Goal: Communication & Community: Answer question/provide support

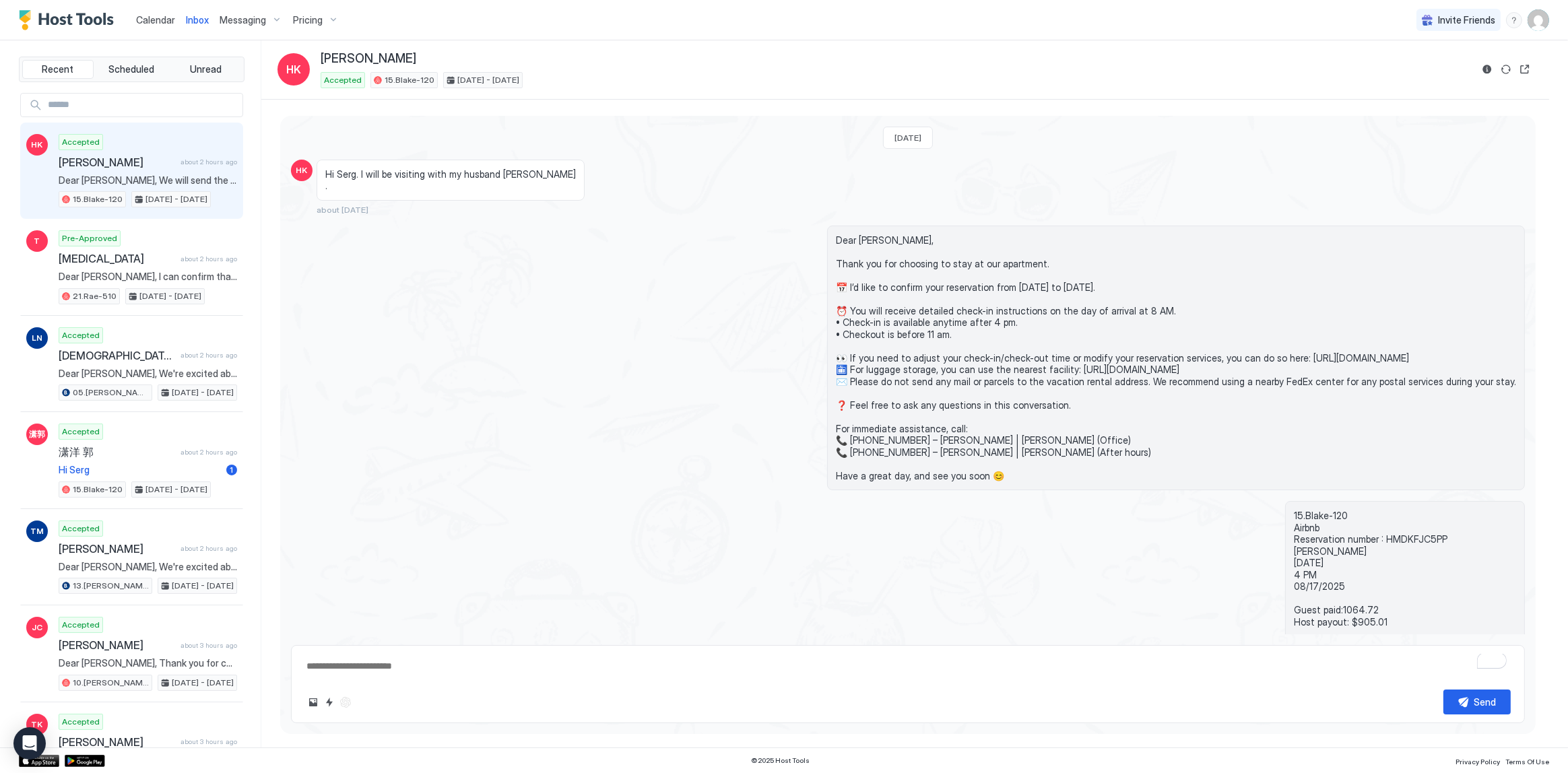
scroll to position [760, 0]
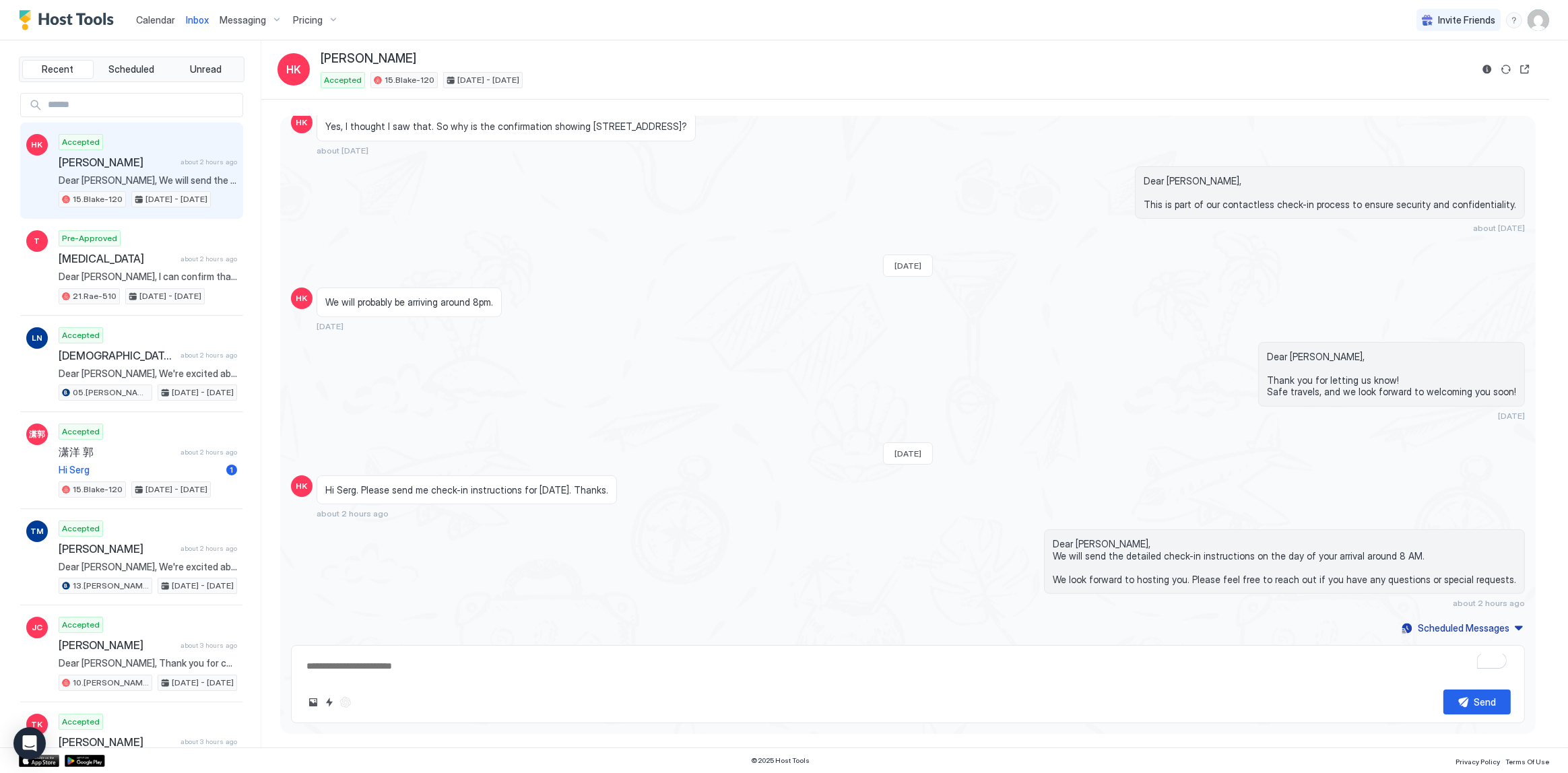
click at [599, 302] on div "We will probably be arriving around 8pm. 5 days ago" at bounding box center [748, 309] width 863 height 44
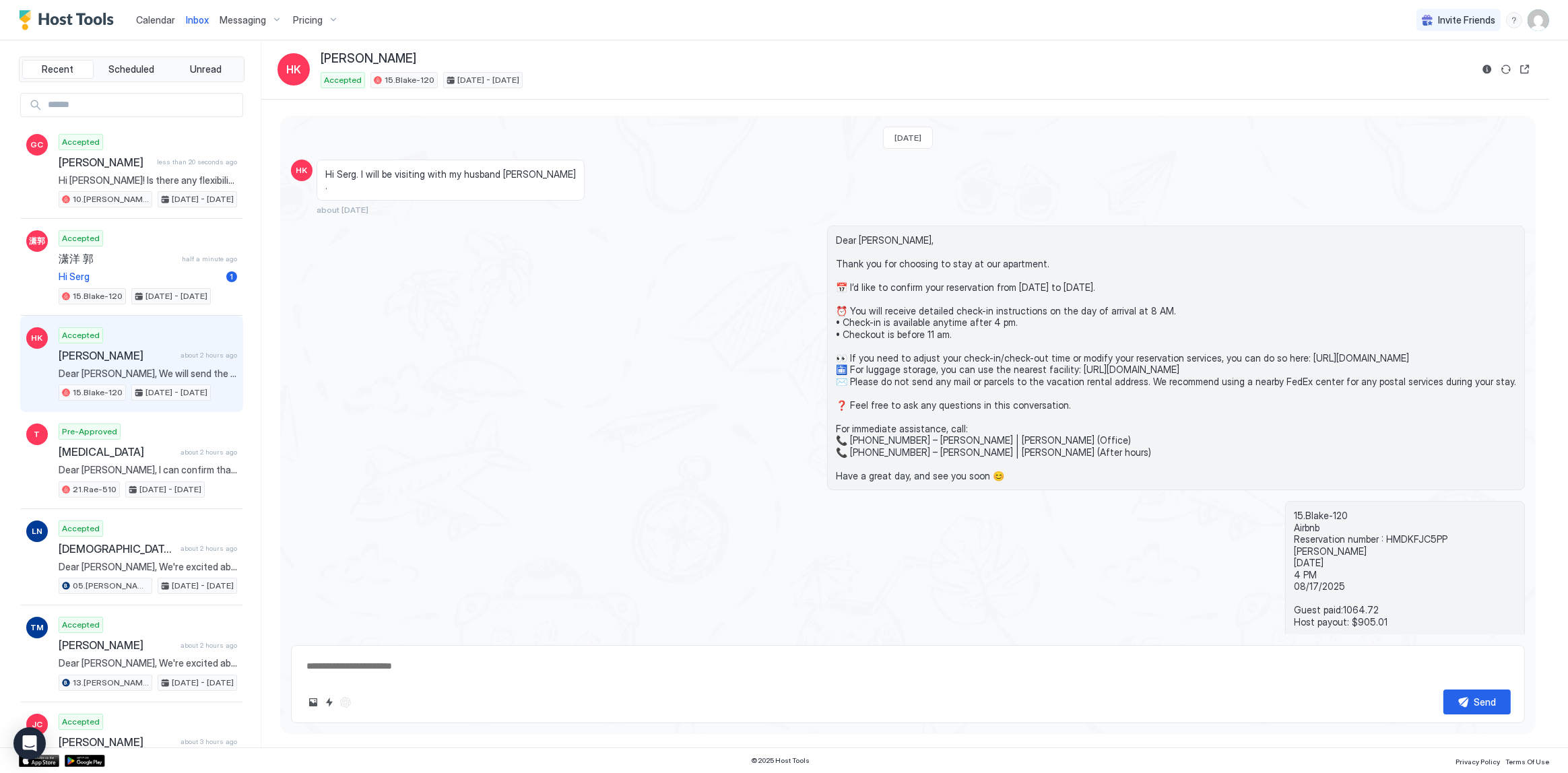
scroll to position [760, 0]
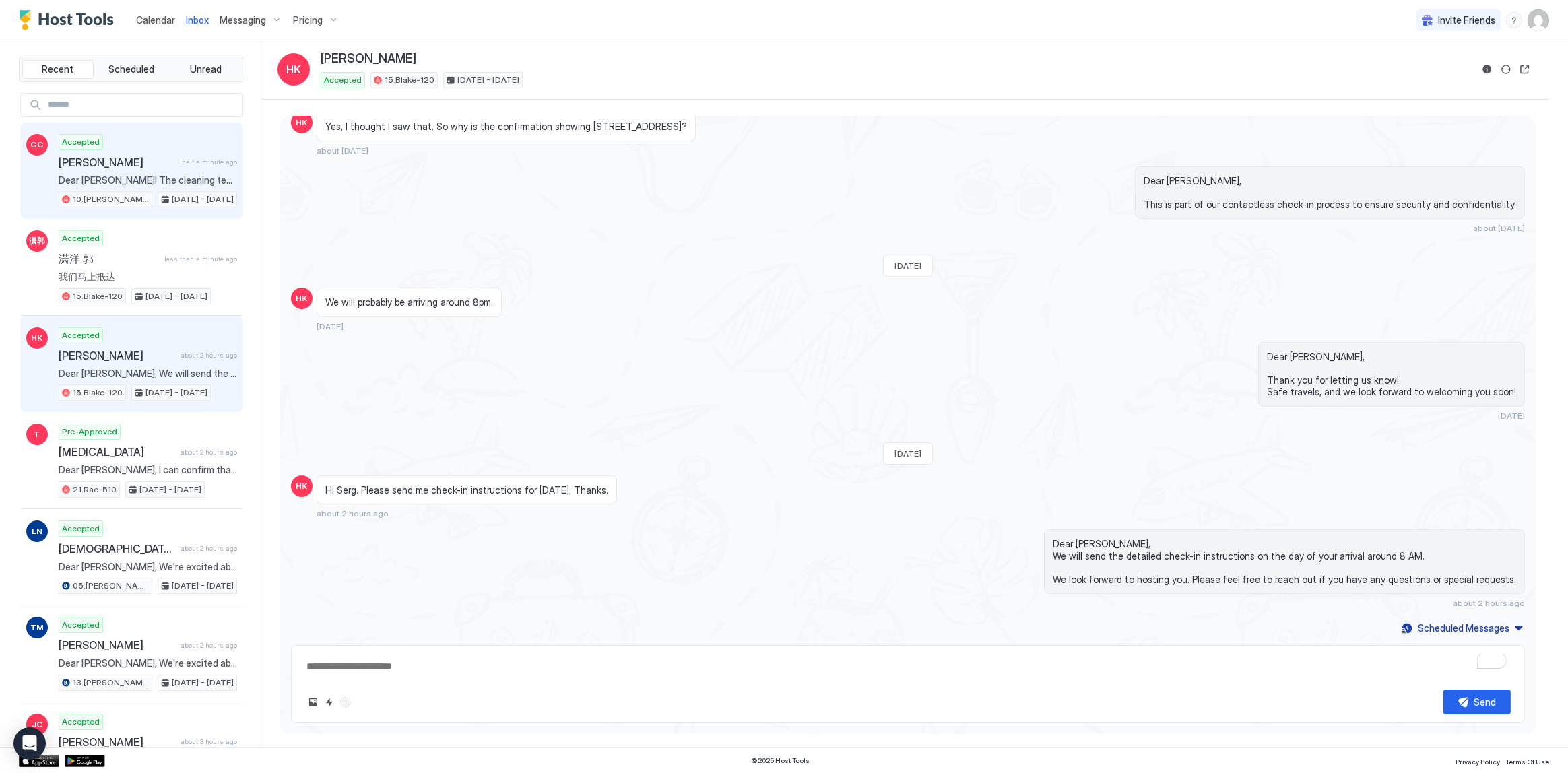
click at [128, 166] on span "[PERSON_NAME]" at bounding box center [118, 162] width 118 height 13
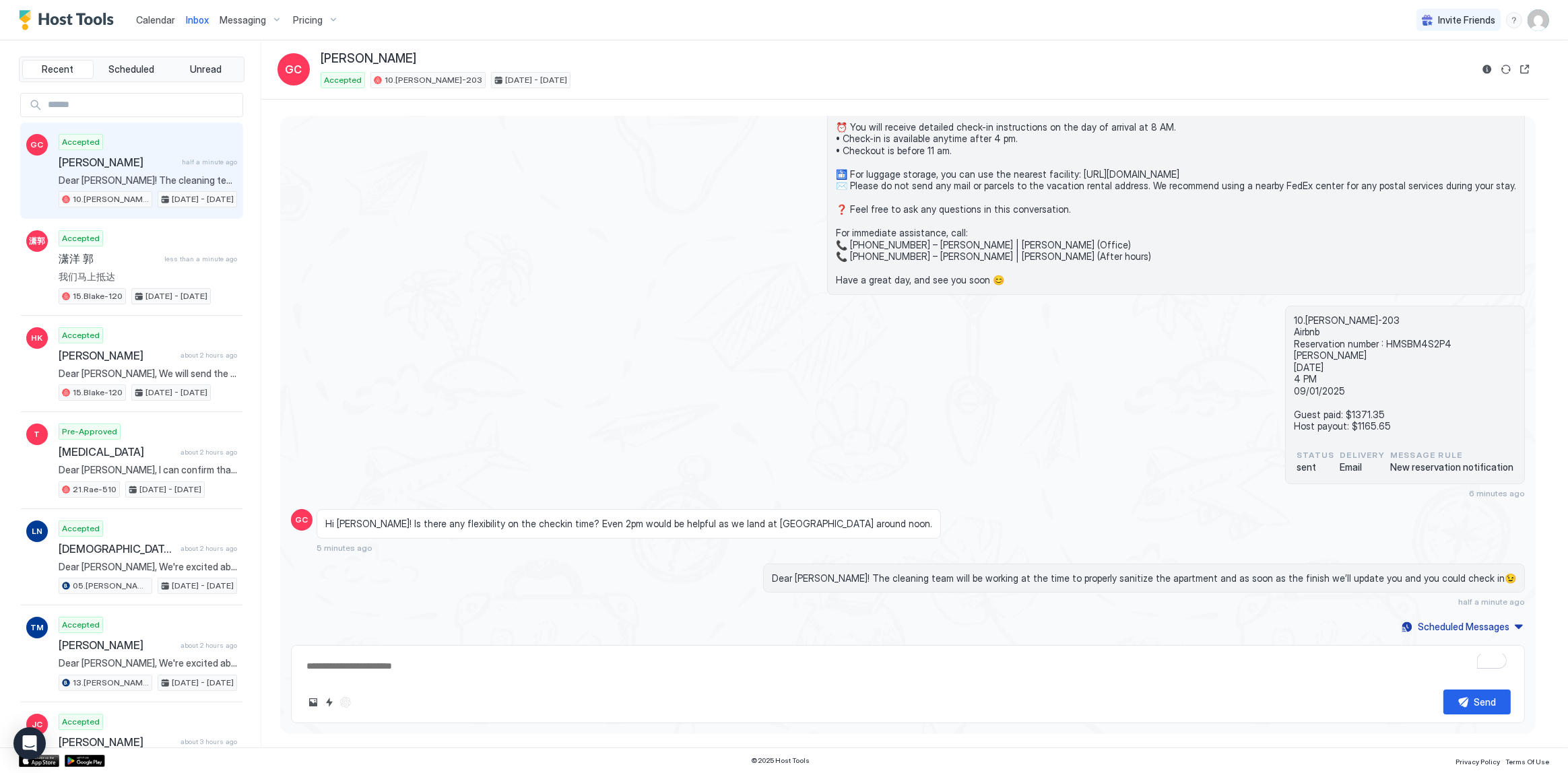
scroll to position [118, 0]
click at [990, 573] on span "Dear [PERSON_NAME]! The cleaning team will be working at the time to properly s…" at bounding box center [1144, 579] width 744 height 13
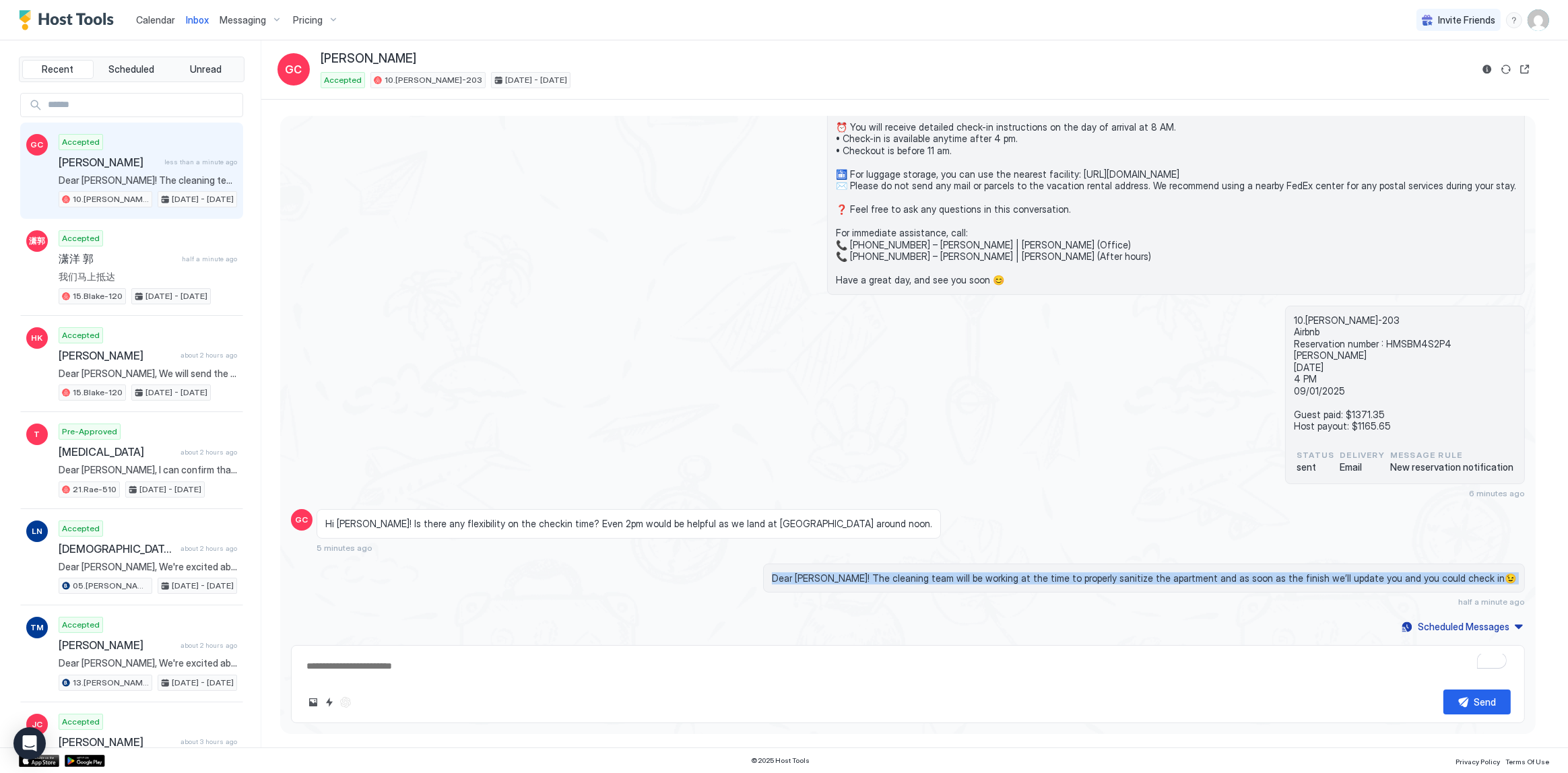
drag, startPoint x: 991, startPoint y: 570, endPoint x: 1030, endPoint y: 573, distance: 39.1
click at [991, 573] on span "Dear [PERSON_NAME]! The cleaning team will be working at the time to properly s…" at bounding box center [1144, 579] width 744 height 13
click at [1114, 576] on span "Dear [PERSON_NAME]! The cleaning team will be working at the time to properly s…" at bounding box center [1144, 579] width 744 height 13
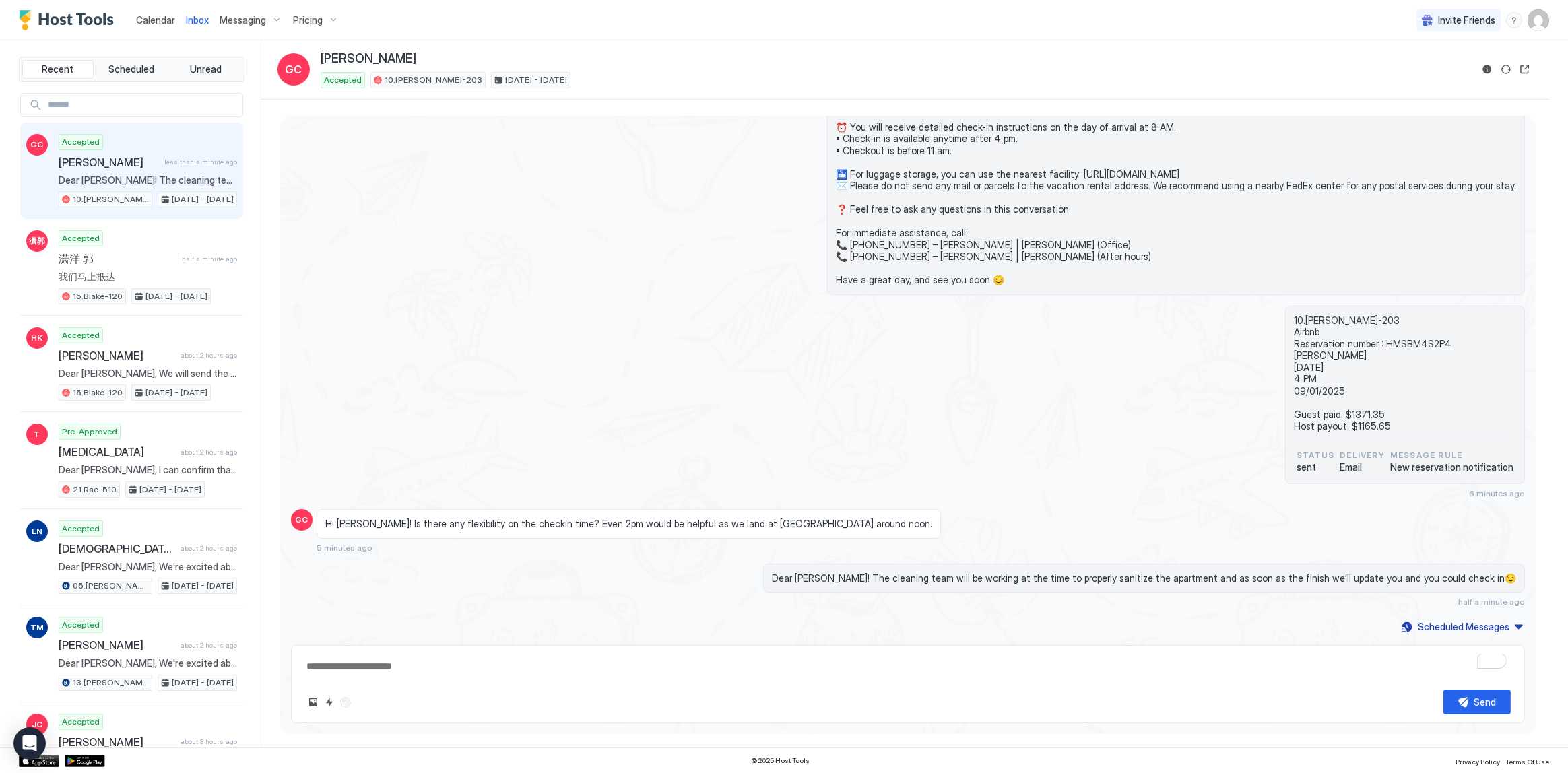
click at [1222, 579] on span "Dear [PERSON_NAME]! The cleaning team will be working at the time to properly s…" at bounding box center [1144, 579] width 744 height 13
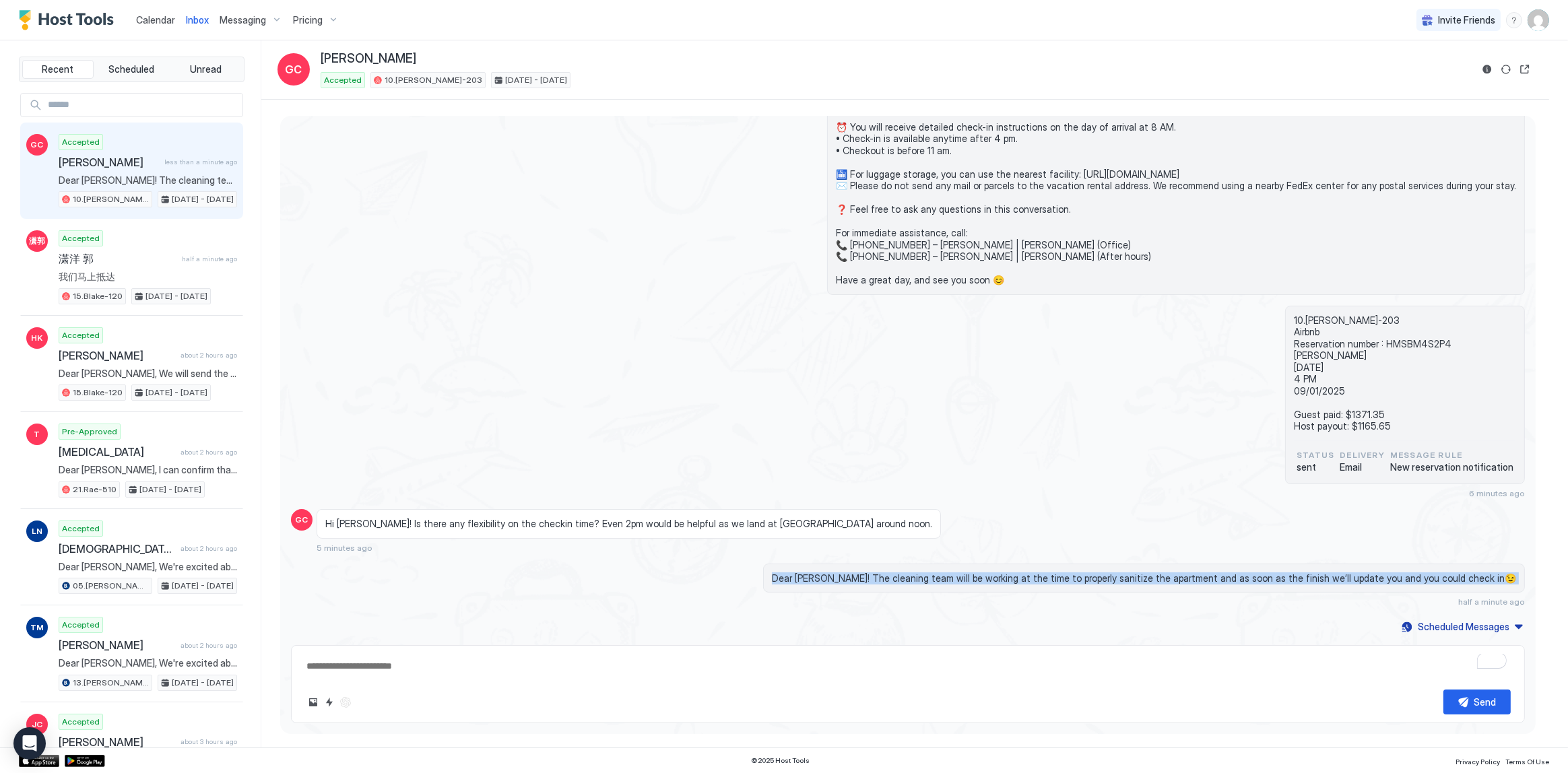
click at [1222, 579] on span "Dear [PERSON_NAME]! The cleaning team will be working at the time to properly s…" at bounding box center [1144, 579] width 744 height 13
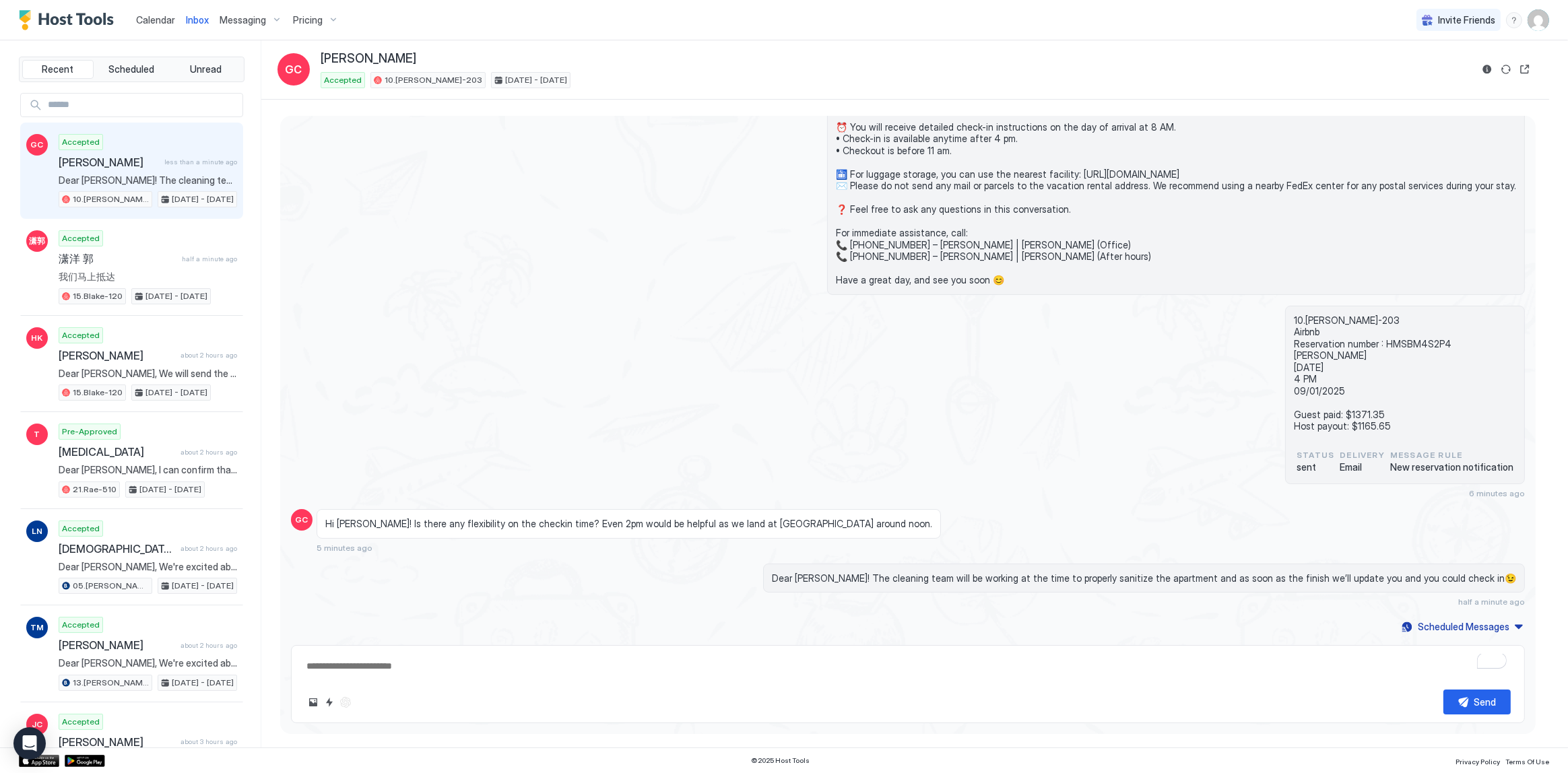
click at [1136, 548] on div "Hi Tony! Is there any flexibility on the checkin time? Even 2pm would be helpfu…" at bounding box center [748, 531] width 863 height 44
click at [1125, 500] on div "Today Dear Gary, Thank you for choosing to stay at our apartment. 📅 I’d like to…" at bounding box center [908, 317] width 1255 height 638
click at [748, 441] on div "10.Shelton-203 Airbnb Reservation number : HMSBM4S2P4 Gary Chang 08/29/2025 4 P…" at bounding box center [908, 403] width 1234 height 193
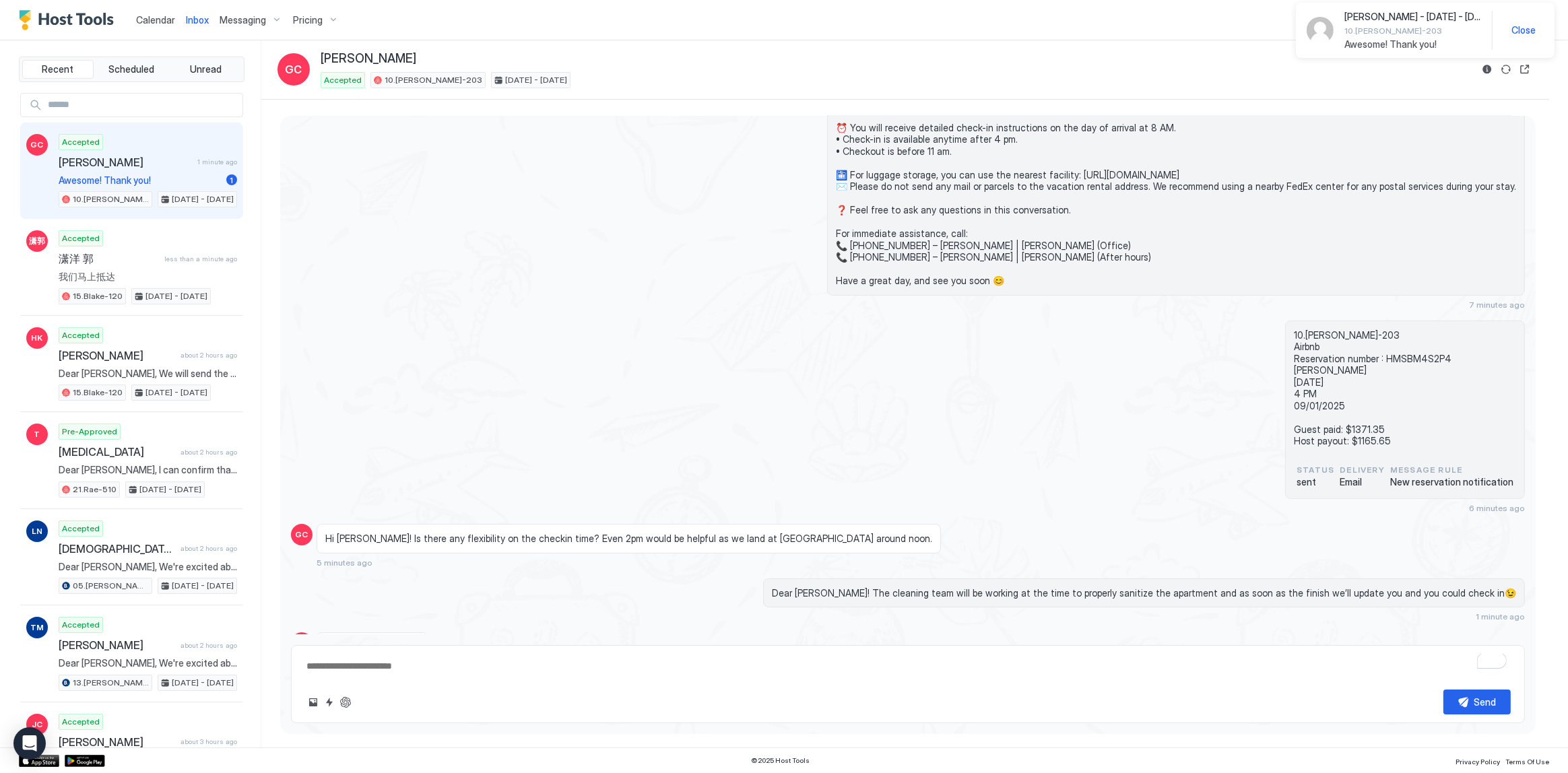
scroll to position [185, 0]
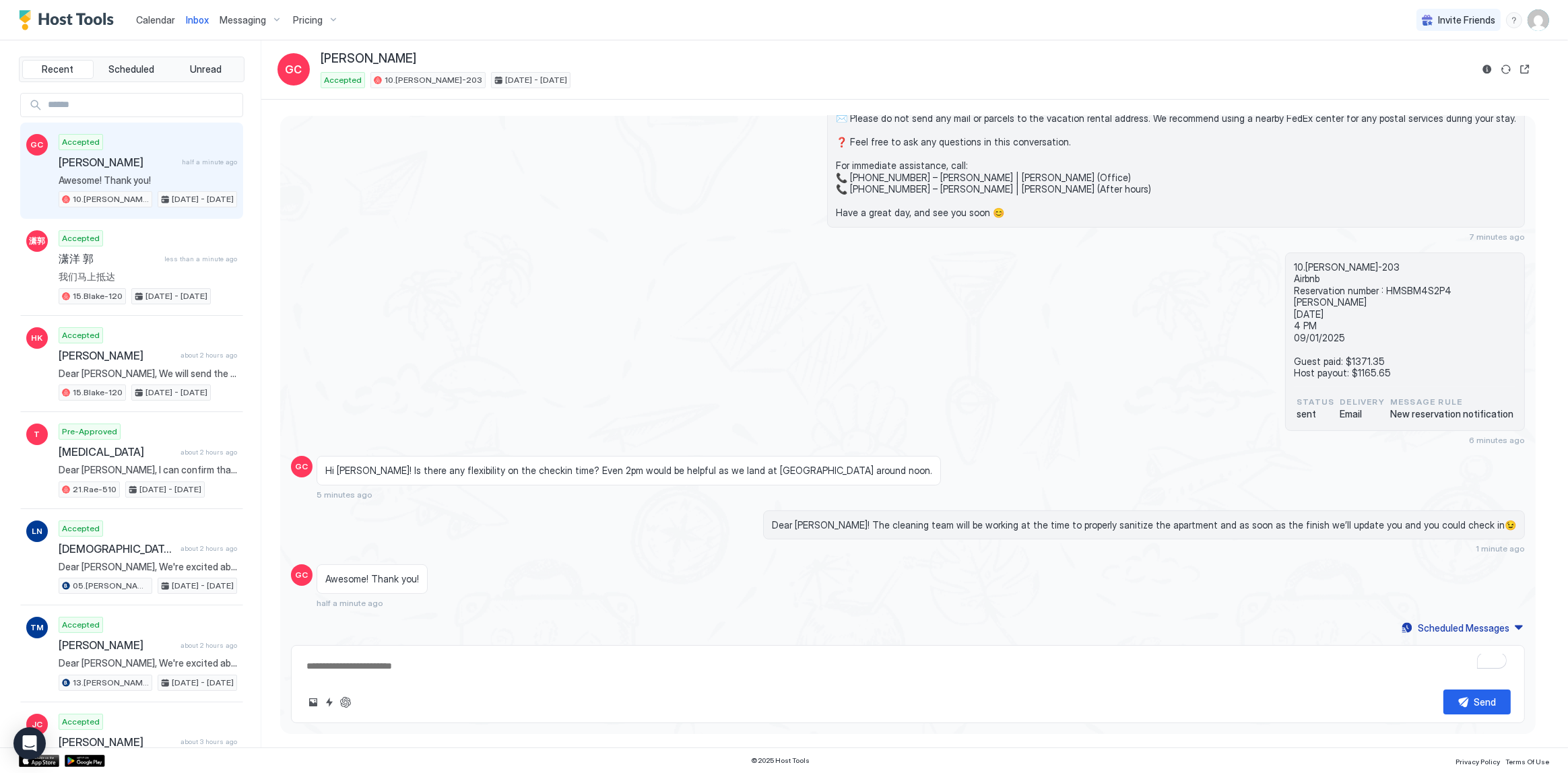
type textarea "*"
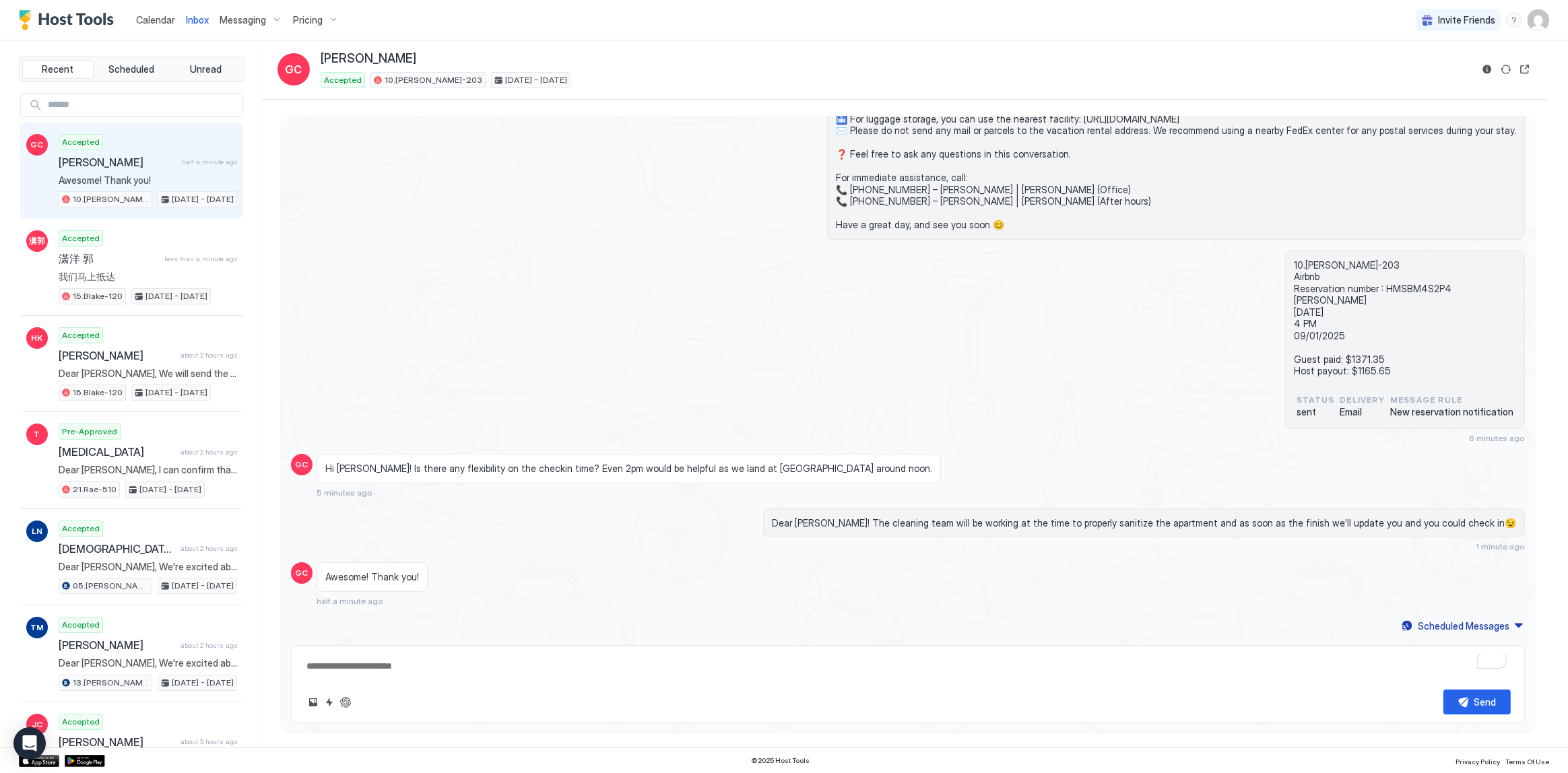
scroll to position [171, 0]
click at [963, 327] on div "10.Shelton-203 Airbnb Reservation number : HMSBM4S2P4 Gary Chang 08/29/2025 4 P…" at bounding box center [908, 349] width 1234 height 193
click at [767, 331] on div "10.Shelton-203 Airbnb Reservation number : HMSBM4S2P4 Gary Chang 08/29/2025 4 P…" at bounding box center [908, 349] width 1234 height 193
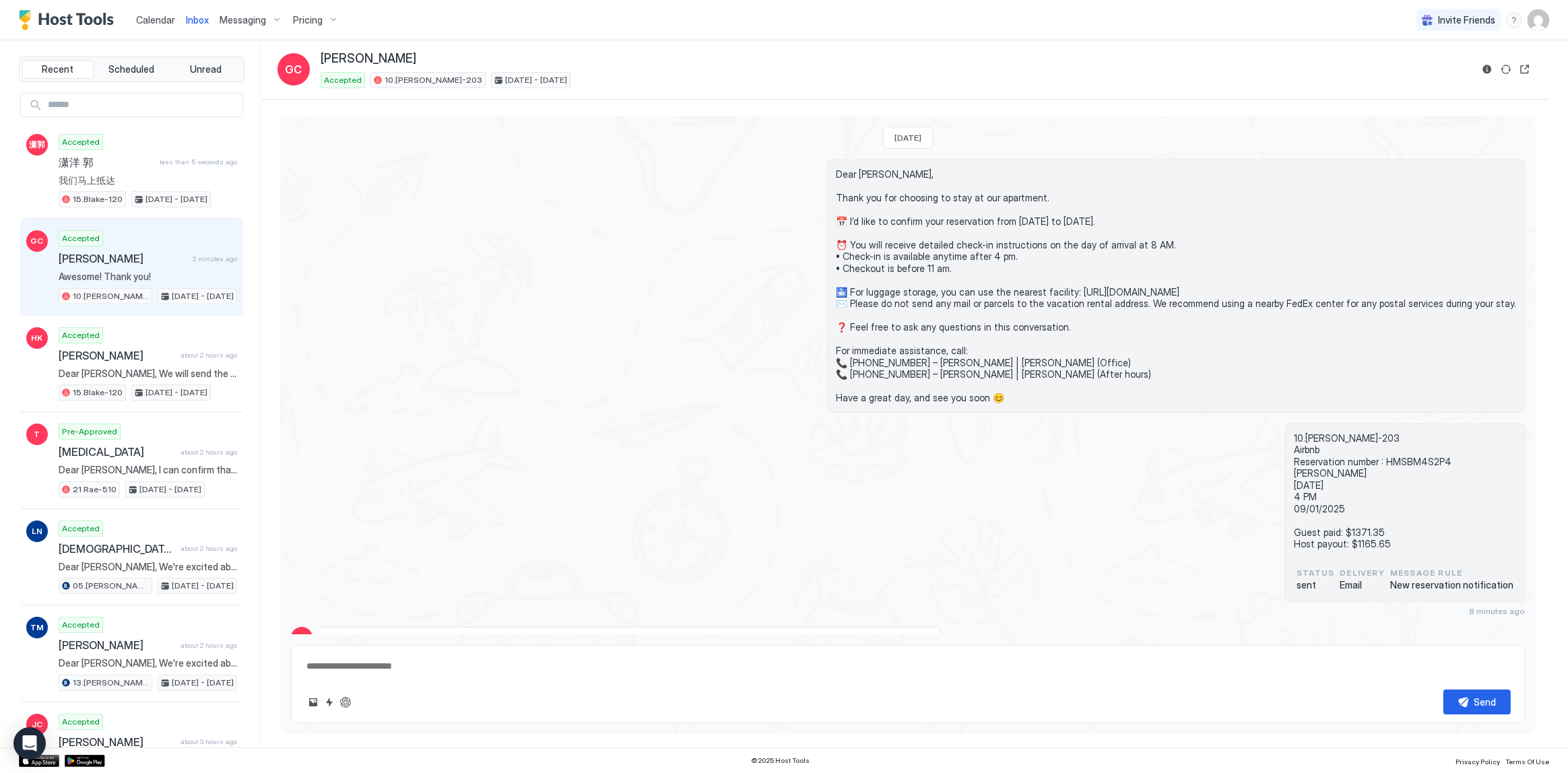
scroll to position [172, 0]
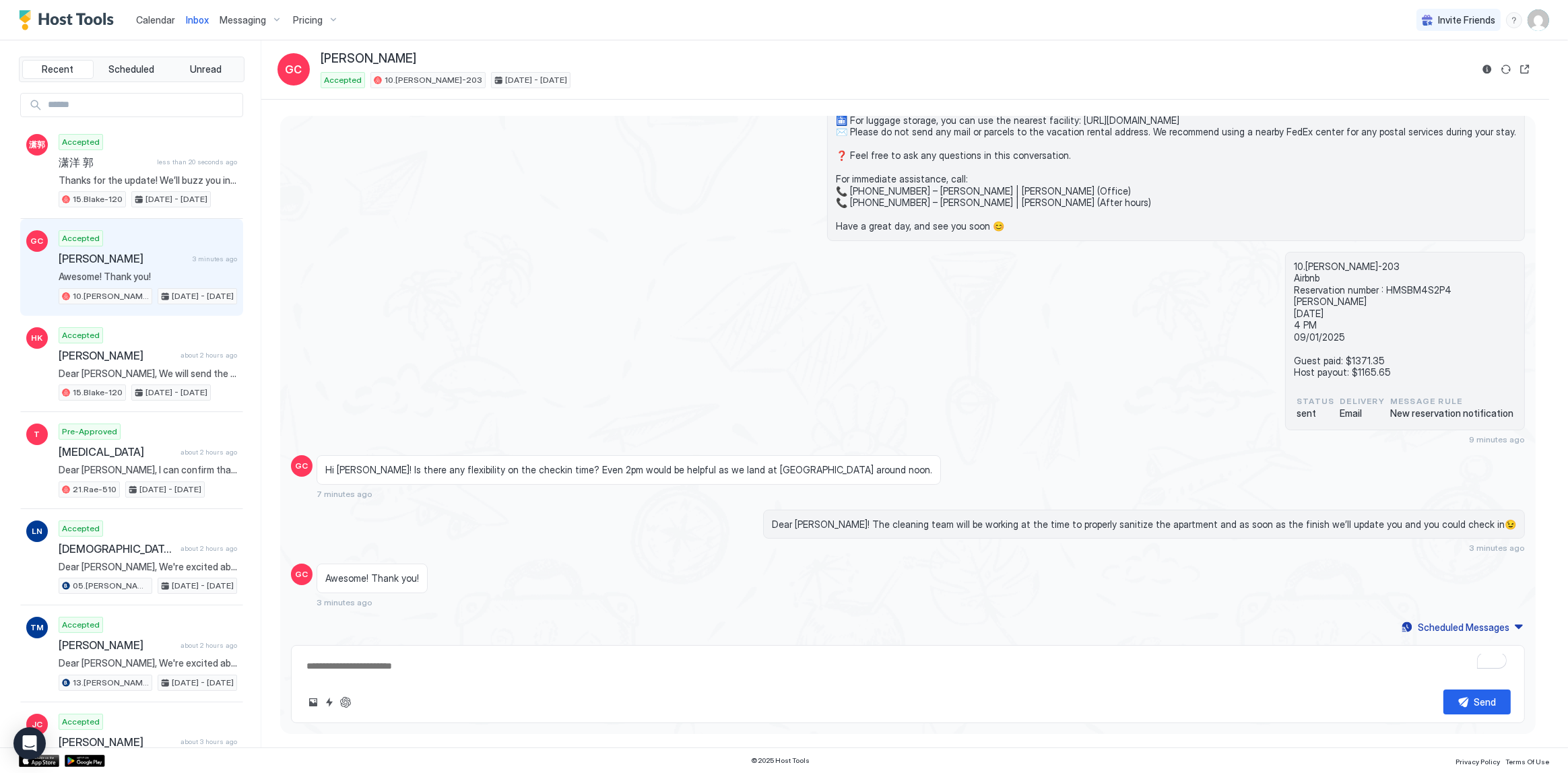
type textarea "*"
click at [539, 272] on div "10.Shelton-203 Airbnb Reservation number : HMSBM4S2P4 Gary Chang 08/29/2025 4 P…" at bounding box center [908, 349] width 1234 height 193
click at [704, 378] on div "10.Shelton-203 Airbnb Reservation number : HMSBM4S2P4 Gary Chang 08/29/2025 4 P…" at bounding box center [908, 349] width 1234 height 193
click at [1481, 70] on button "Reservation information" at bounding box center [1487, 70] width 16 height 16
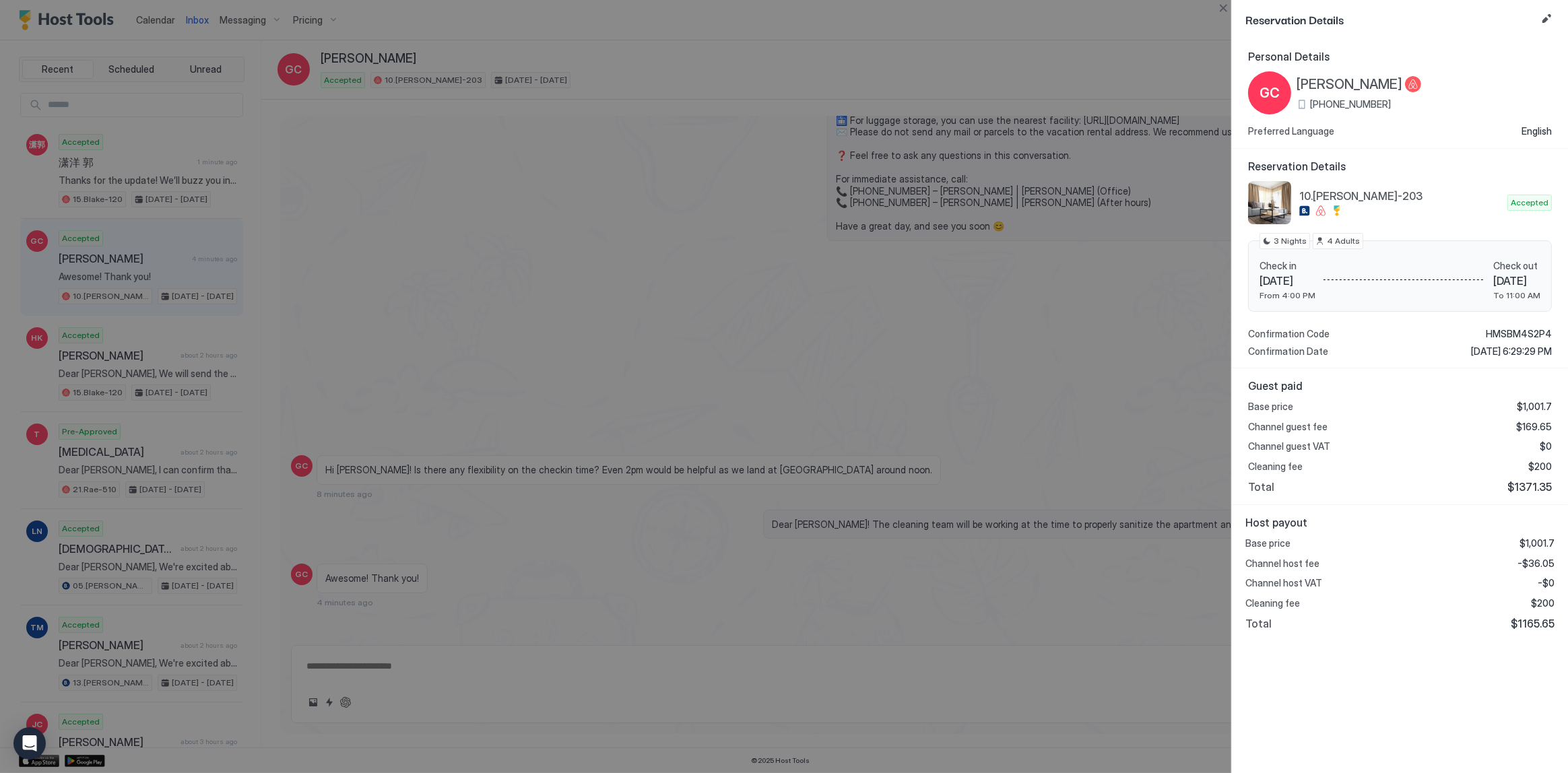
click at [1535, 618] on span "$1165.65" at bounding box center [1531, 623] width 44 height 13
click at [1534, 618] on span "$1165.65" at bounding box center [1531, 623] width 44 height 13
copy span "1165.65"
click at [1531, 561] on span "-$36.05" at bounding box center [1535, 564] width 37 height 13
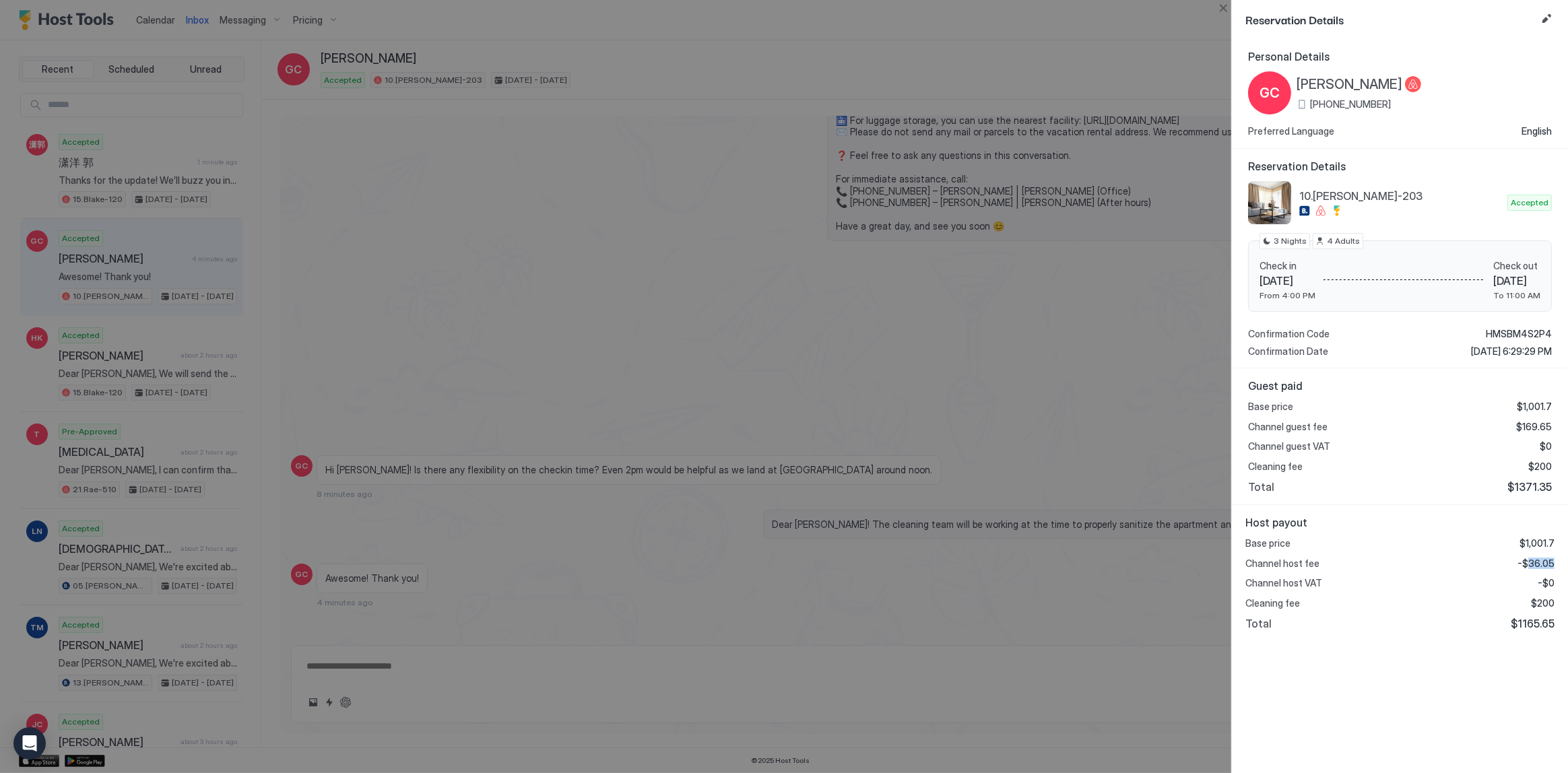
copy span "36.05"
click at [902, 371] on div at bounding box center [784, 386] width 1568 height 773
type textarea "*"
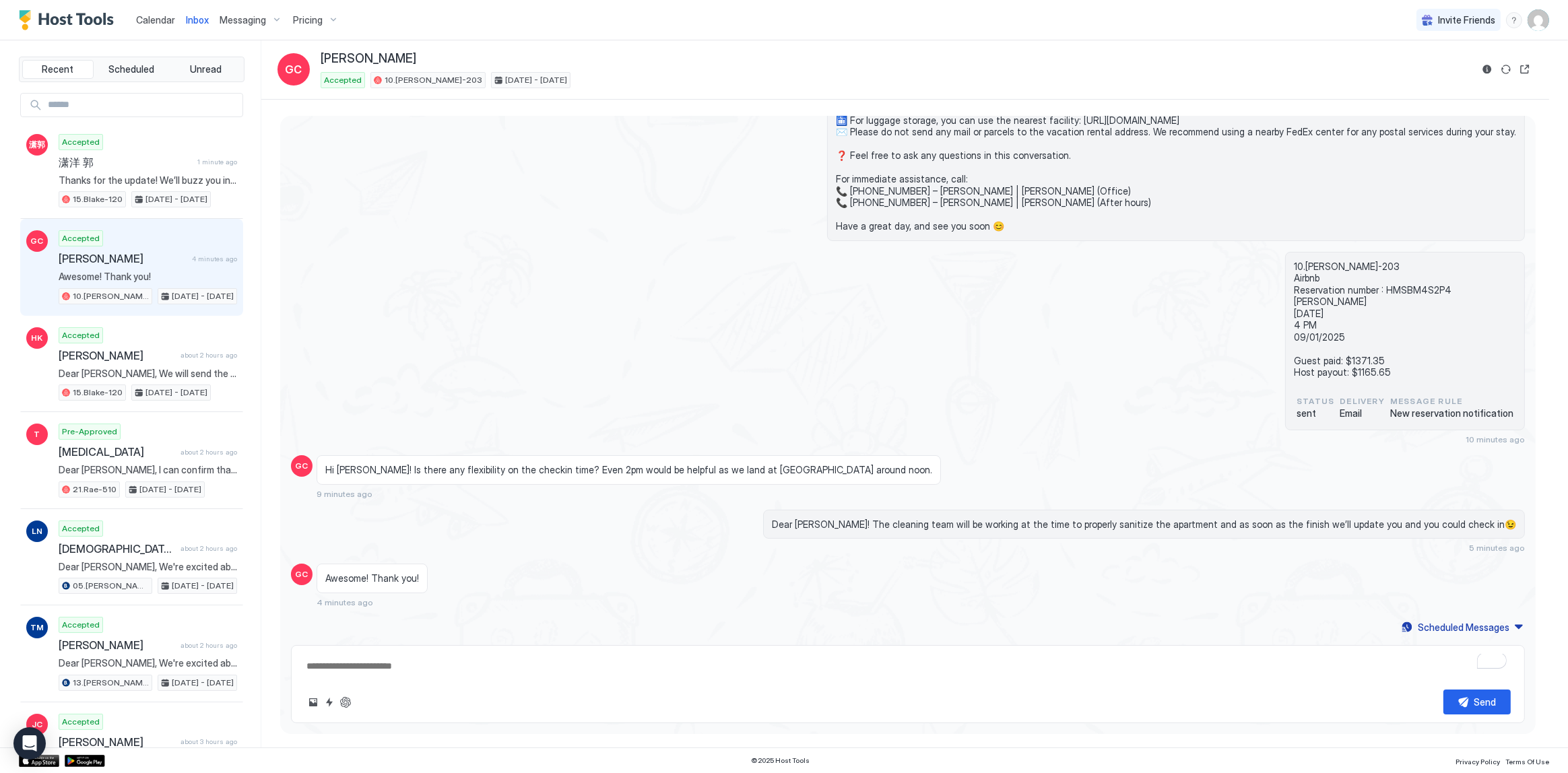
click at [635, 384] on div "10.[PERSON_NAME]-203 Airbnb Reservation number : HMSBM4S2P4 [PERSON_NAME] [DATE…" at bounding box center [908, 349] width 1234 height 193
click at [152, 17] on span "Calendar" at bounding box center [155, 20] width 39 height 12
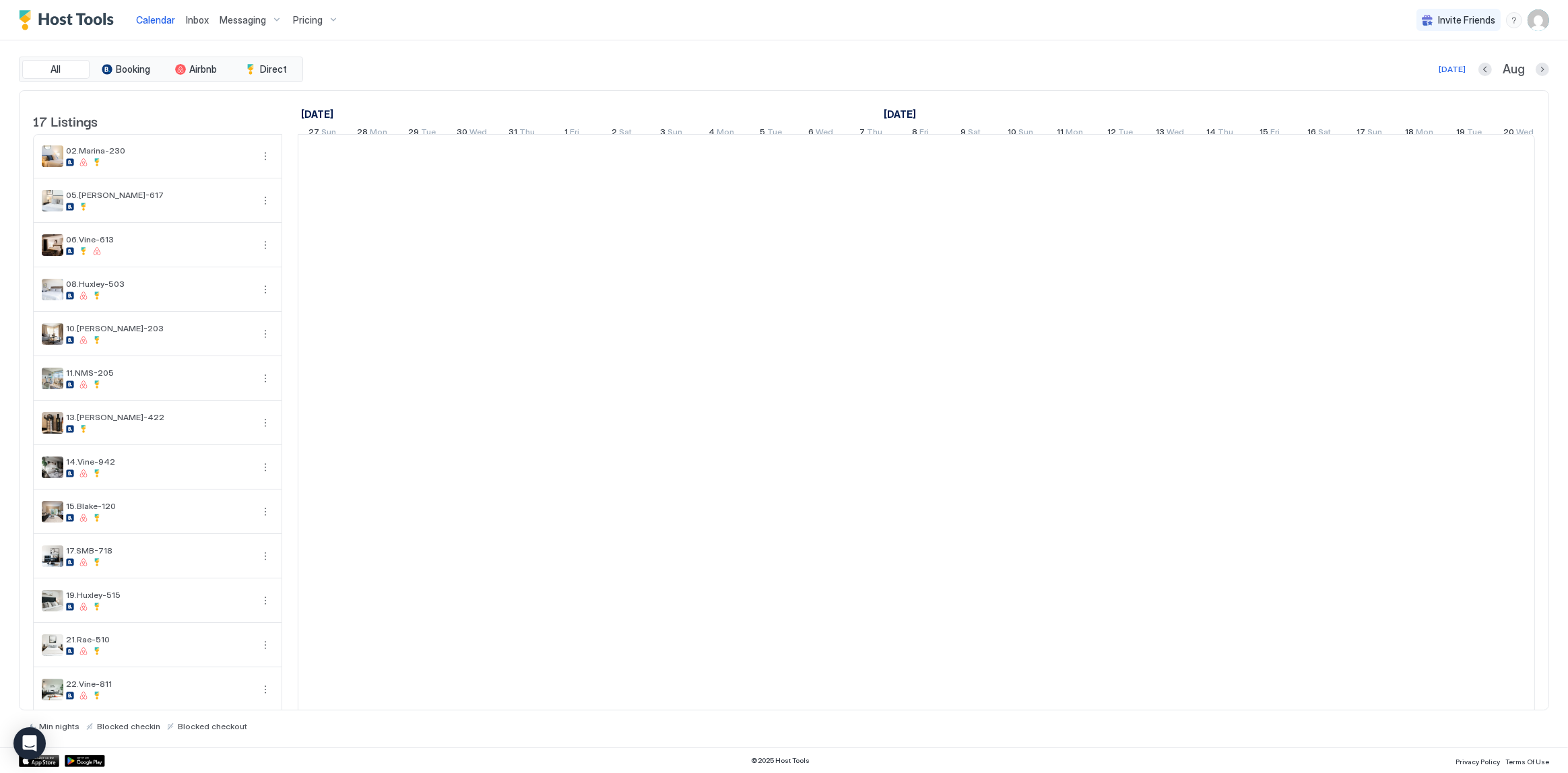
scroll to position [0, 748]
click at [551, 53] on div "All Booking Airbnb Direct [DATE] [DATE] Listings [DATE] [DATE] [DATE] 27 Sun 28…" at bounding box center [784, 393] width 1530 height 707
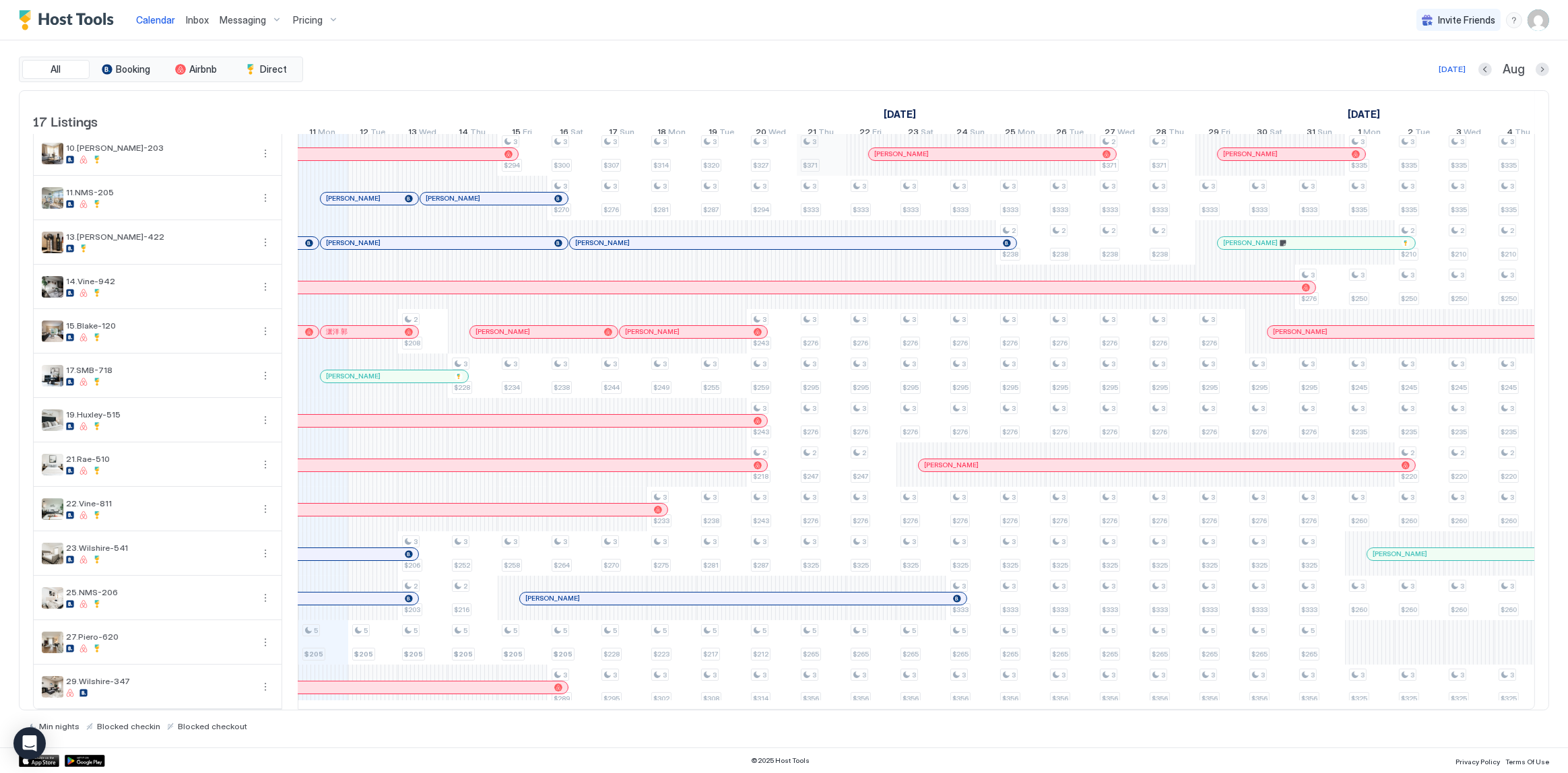
scroll to position [0, 0]
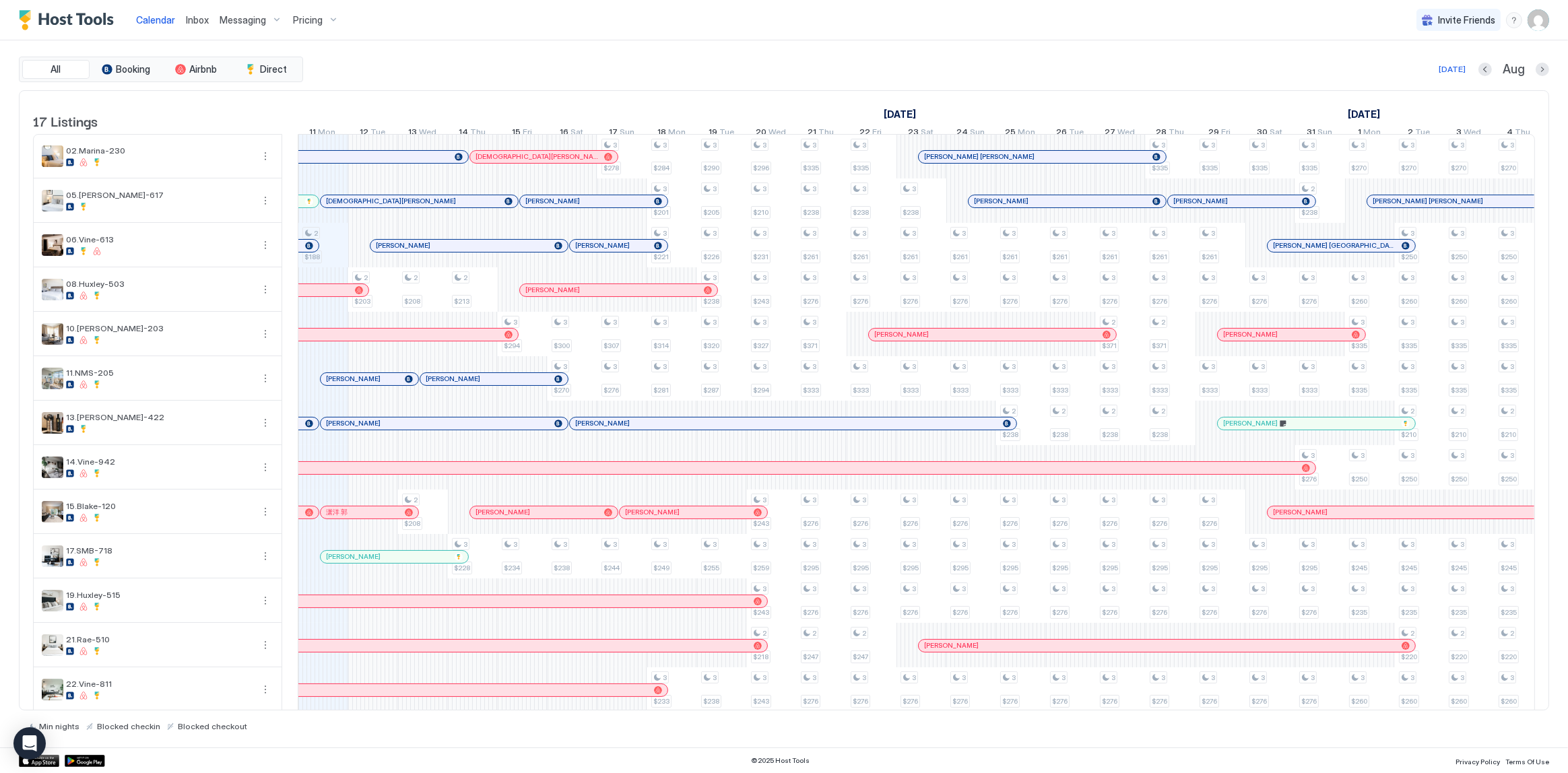
click at [741, 95] on div "[DATE] [DATE] [DATE] 27 Sun 28 Mon 29 Tue 30 Wed 31 Thu 1 Fri 2 Sat 3 Sun 4 Mon…" at bounding box center [169, 117] width 1237 height 53
click at [668, 67] on div "[DATE] Aug" at bounding box center [927, 70] width 1243 height 16
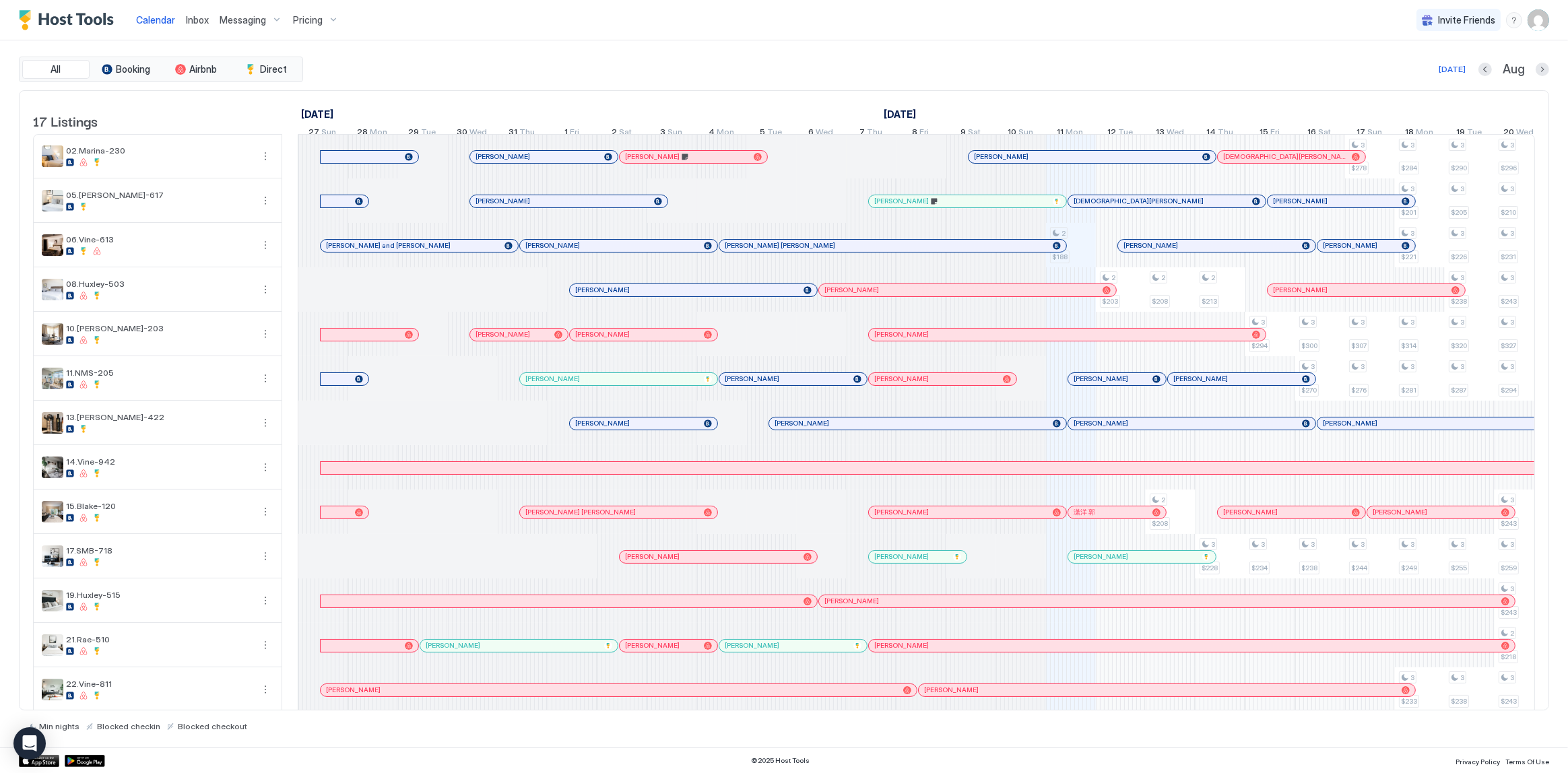
scroll to position [0, 748]
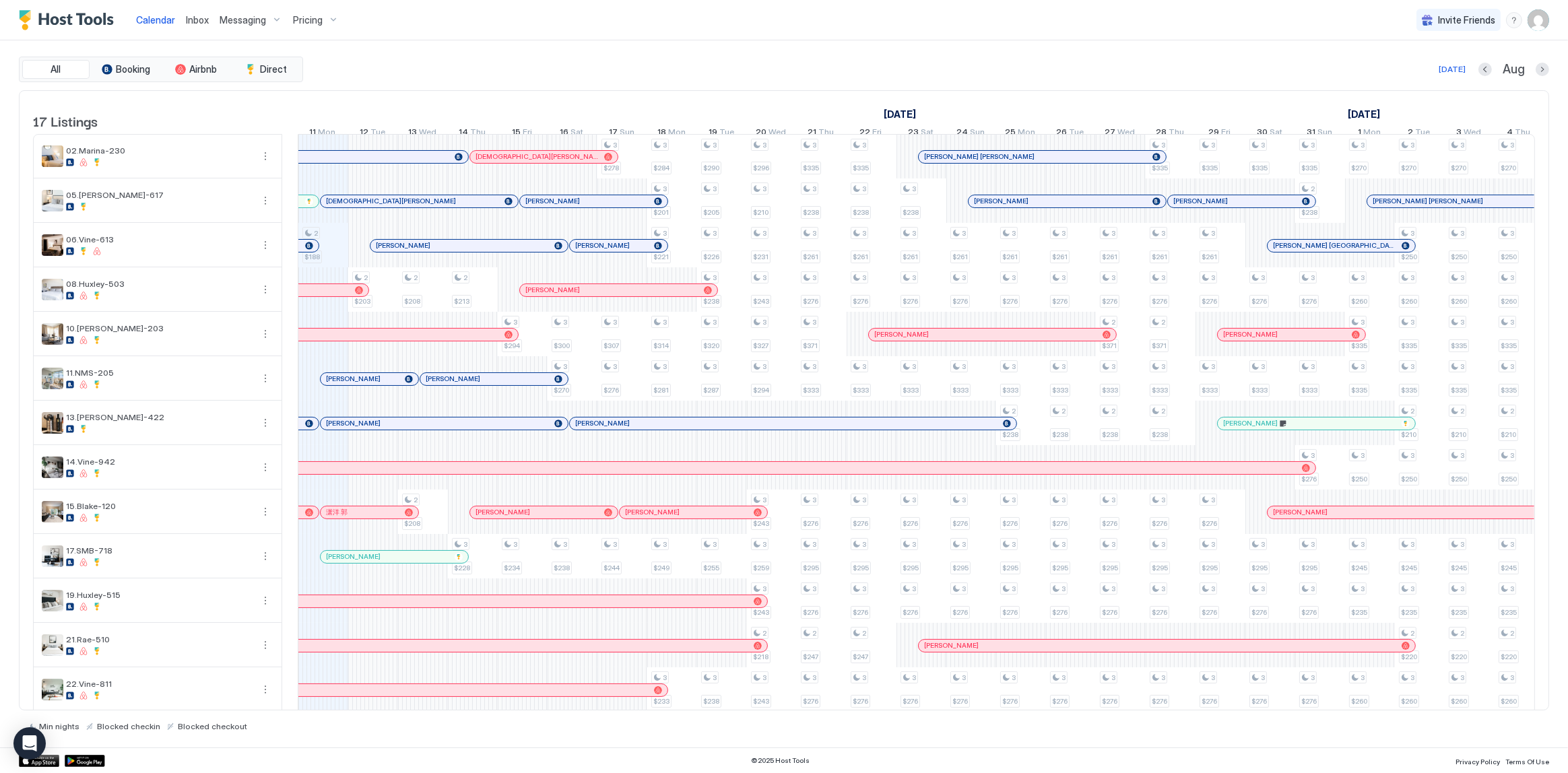
click at [611, 75] on div "[DATE] Aug" at bounding box center [927, 70] width 1243 height 16
click at [197, 26] on link "Inbox" at bounding box center [197, 20] width 23 height 14
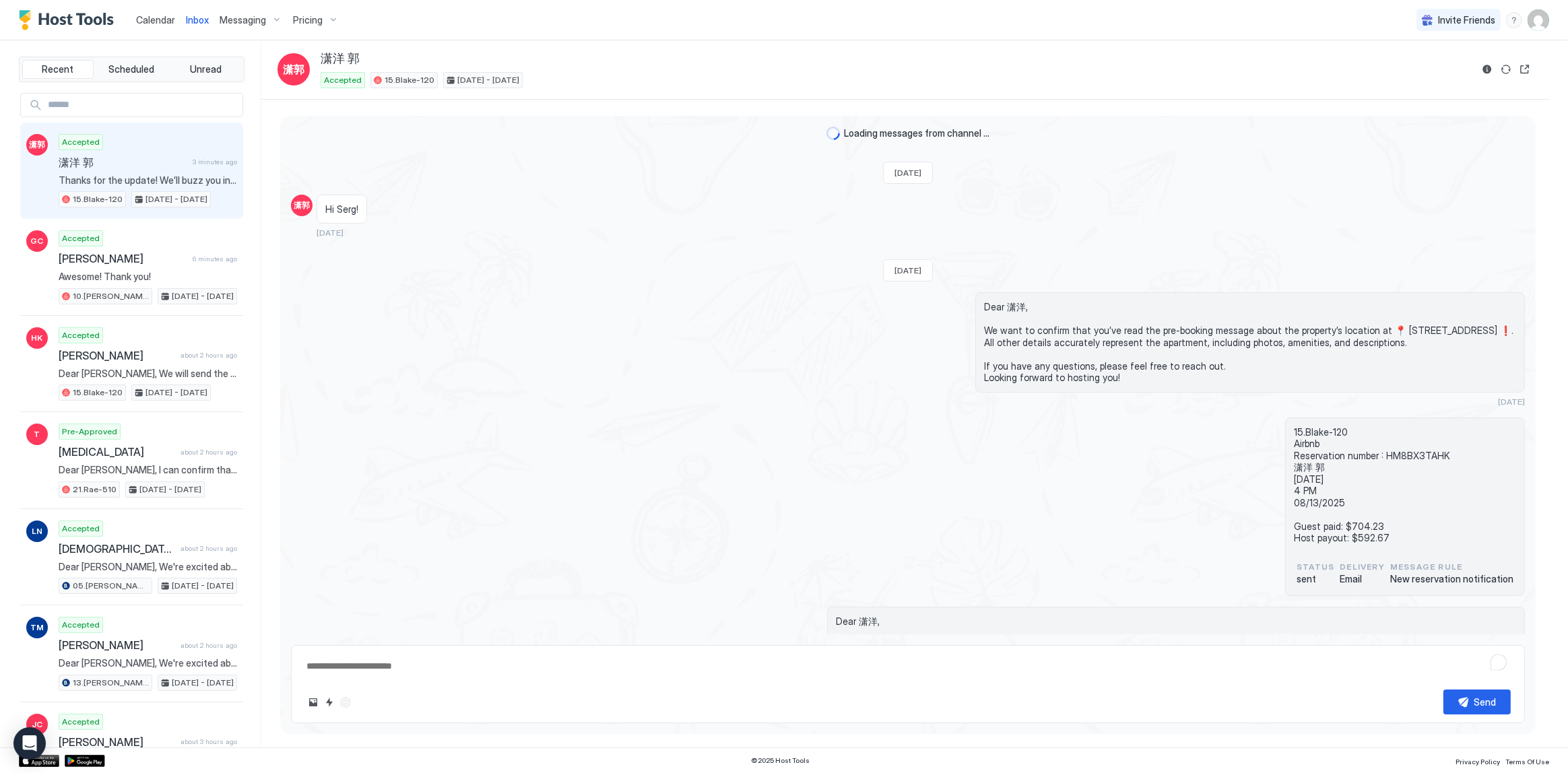
scroll to position [2203, 0]
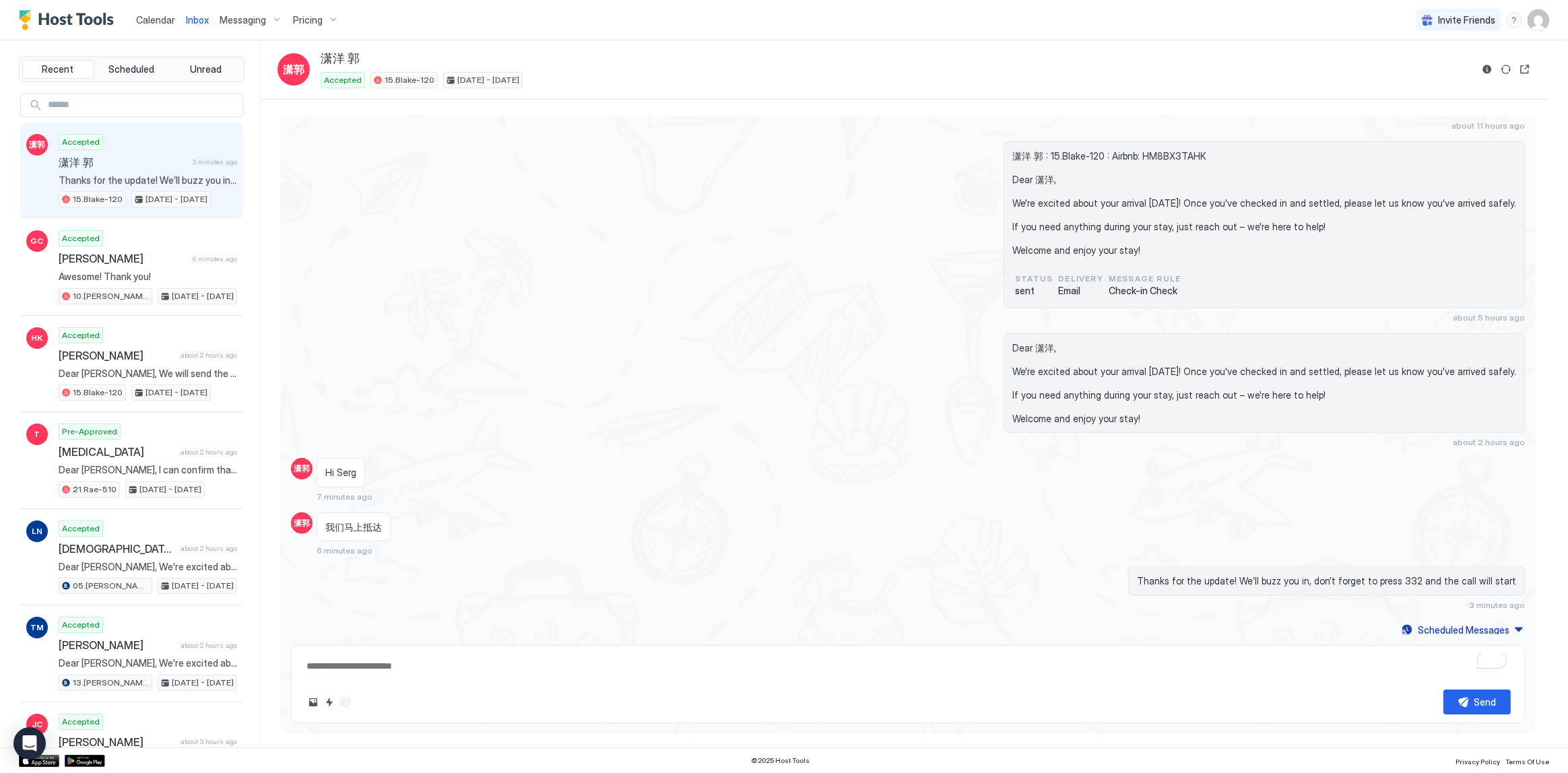
click at [356, 525] on span "我们马上抵达" at bounding box center [353, 527] width 56 height 13
copy span "我们马上抵达"
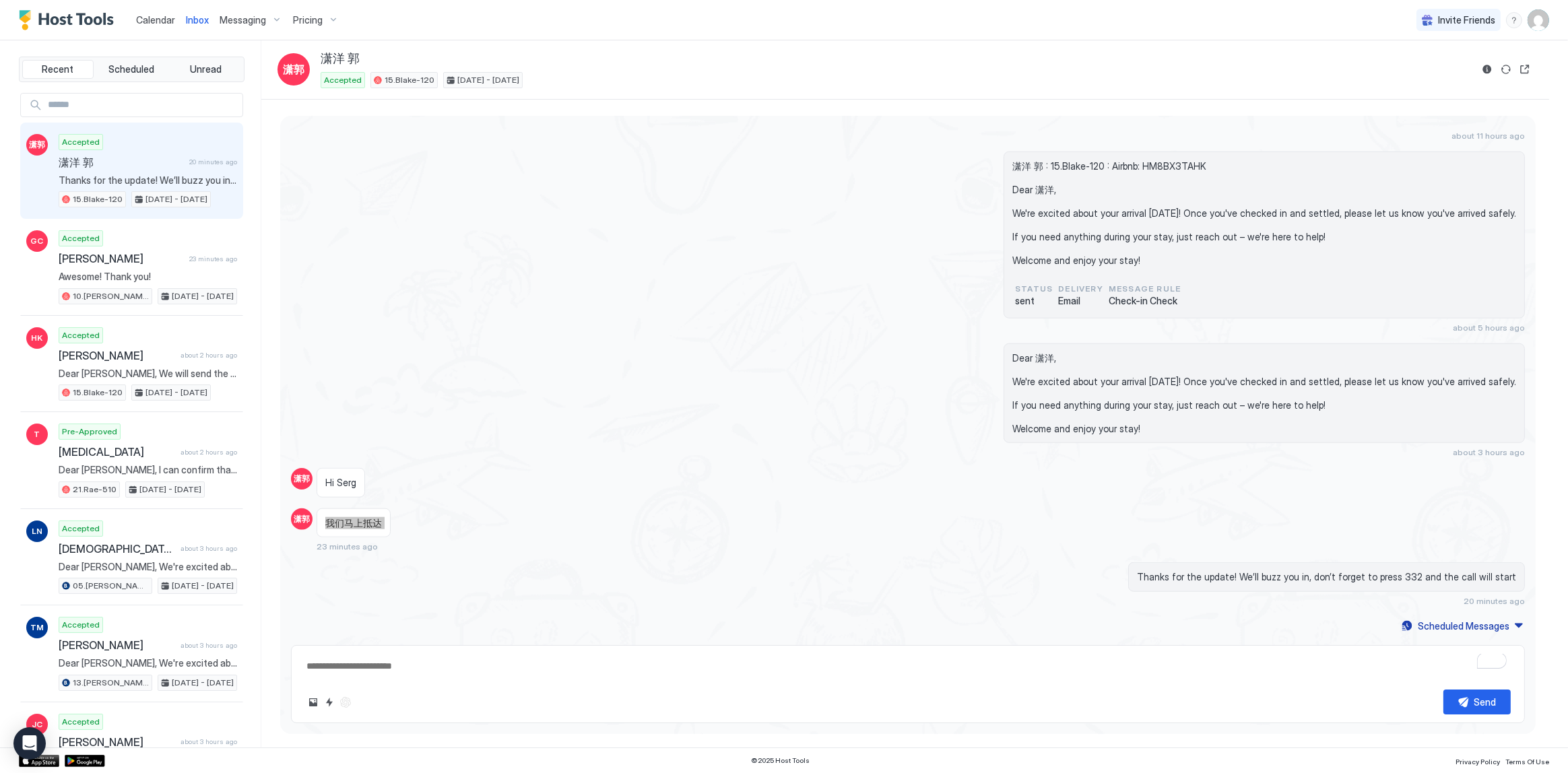
type textarea "*"
